Goal: Transaction & Acquisition: Purchase product/service

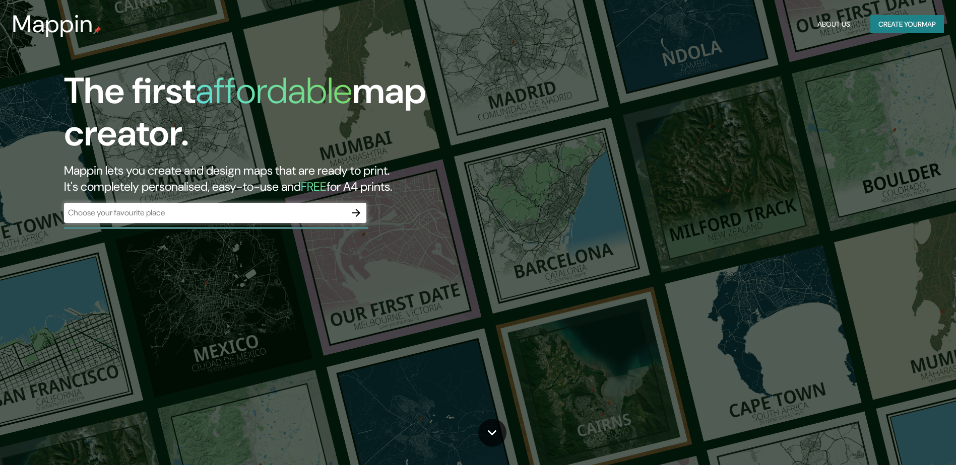
click at [186, 219] on div "​" at bounding box center [215, 213] width 302 height 20
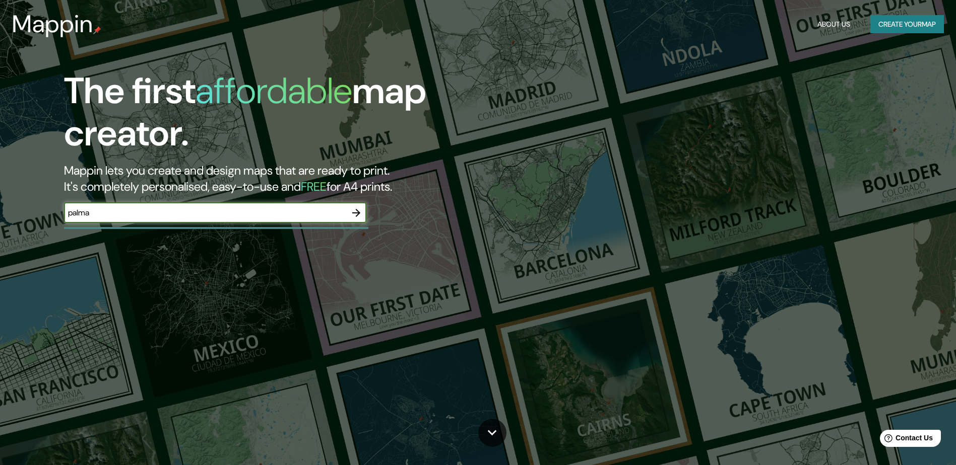
type input "palma"
click at [355, 212] on icon "button" at bounding box center [356, 213] width 12 height 12
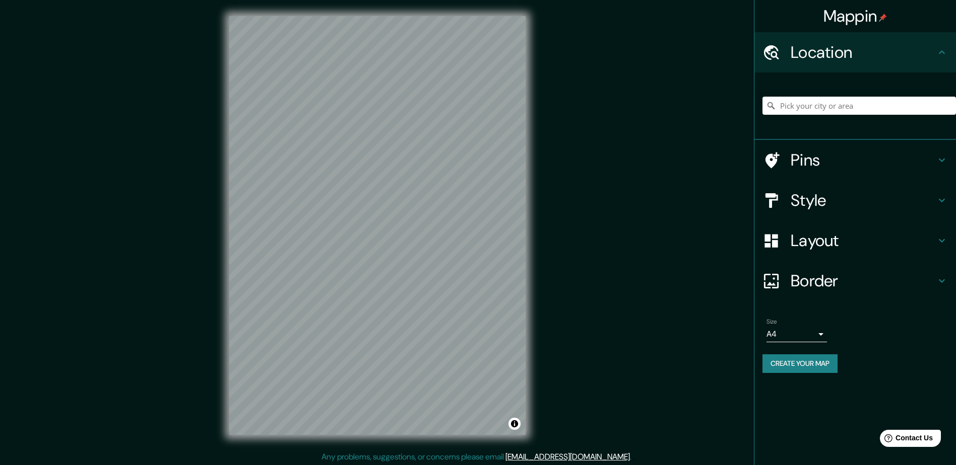
click at [797, 364] on button "Create your map" at bounding box center [799, 364] width 75 height 19
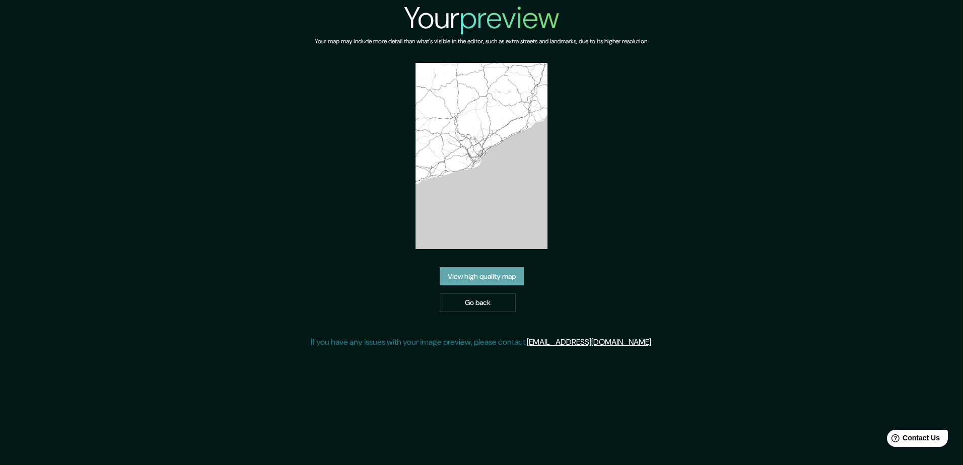
click at [451, 277] on link "View high quality map" at bounding box center [482, 276] width 84 height 19
